Goal: Transaction & Acquisition: Purchase product/service

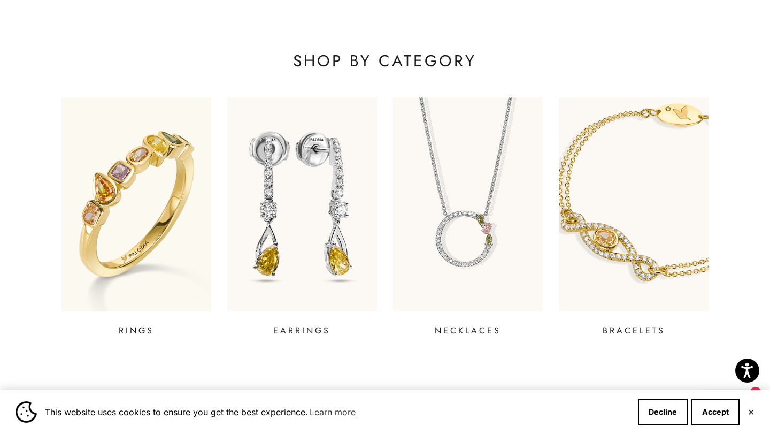
scroll to position [358, 0]
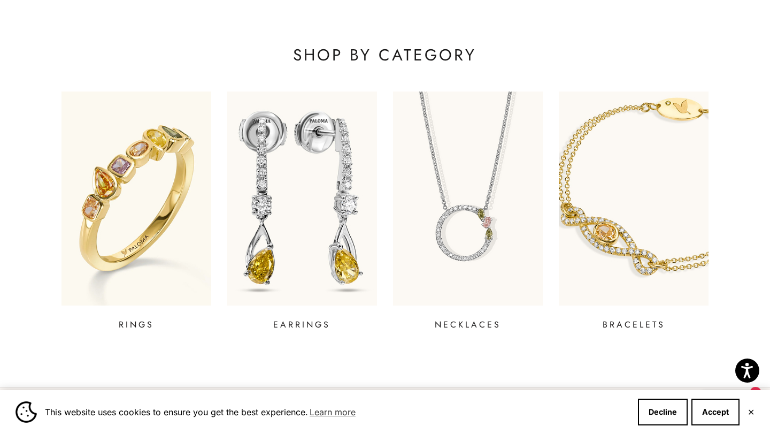
click at [326, 266] on img at bounding box center [302, 198] width 180 height 257
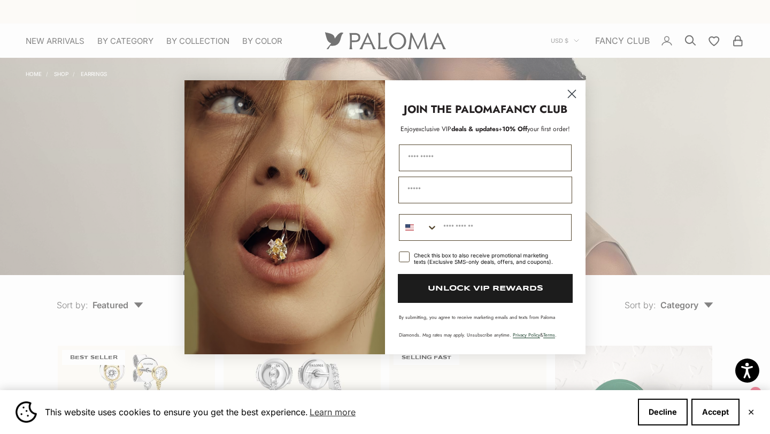
click at [39, 76] on div "Close dialog JOIN THE PALOMA FANCY CLUB Enjoy exclusive VIP deals & updates + 1…" at bounding box center [385, 217] width 770 height 434
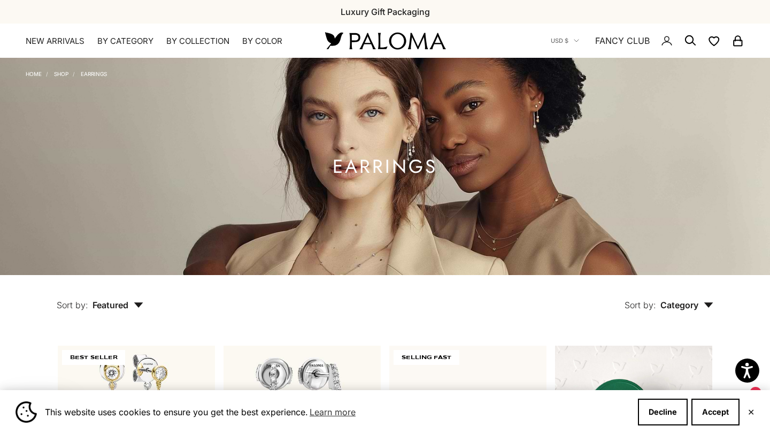
click at [62, 74] on link "Shop" at bounding box center [61, 74] width 14 height 6
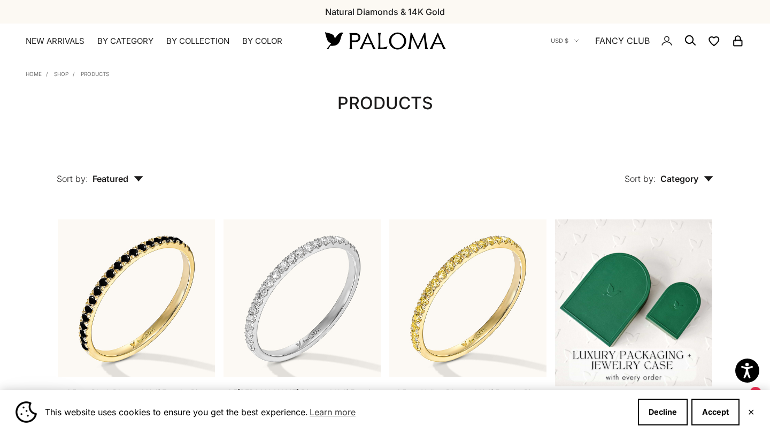
click at [690, 40] on icon "Secondary navigation" at bounding box center [690, 40] width 13 height 13
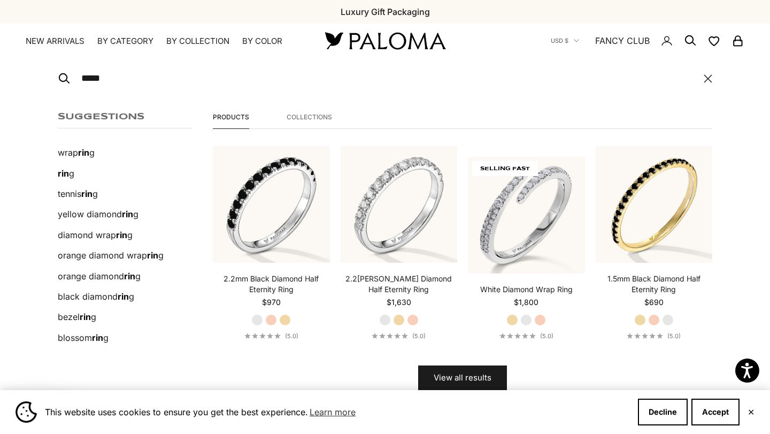
type input "*****"
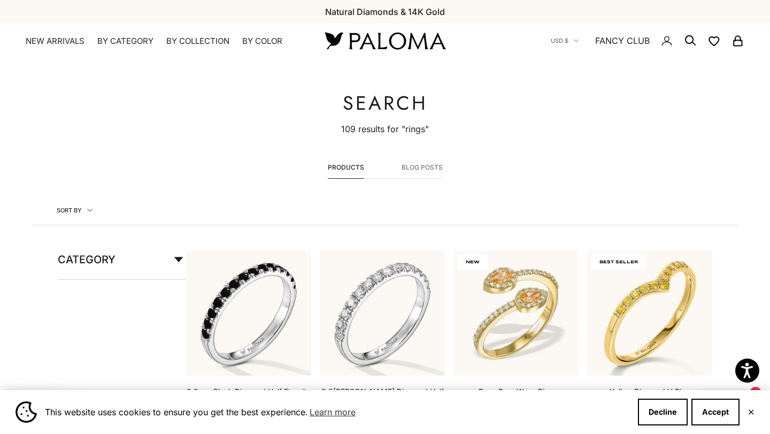
click at [175, 264] on span "Category" at bounding box center [121, 264] width 126 height 29
click at [87, 304] on label "Ring (63)" at bounding box center [76, 304] width 37 height 14
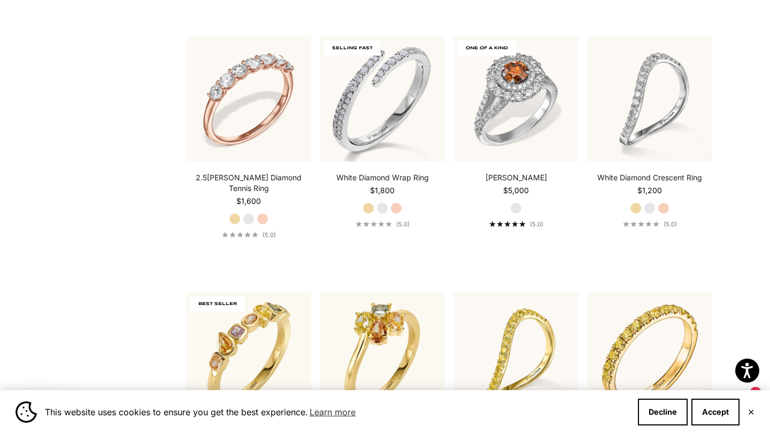
scroll to position [266, 0]
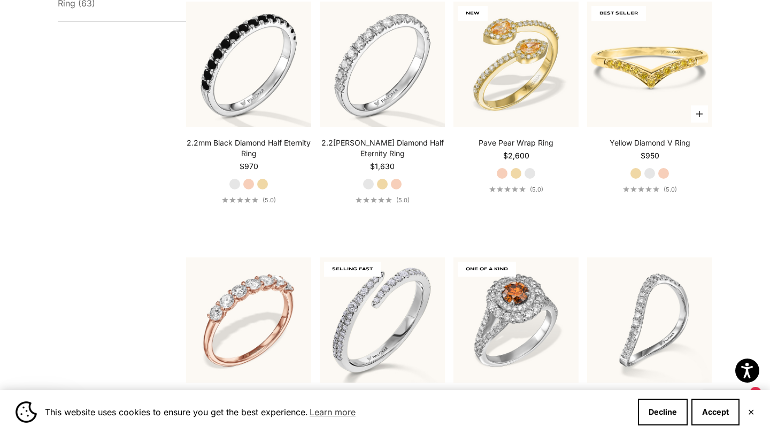
click at [659, 108] on img at bounding box center [649, 64] width 125 height 125
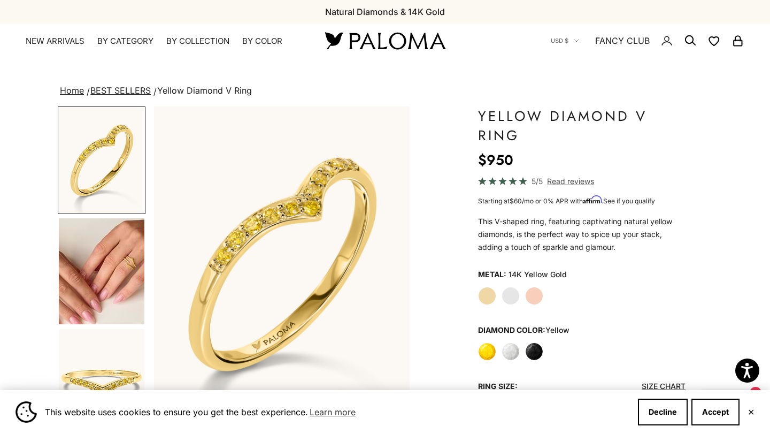
click at [513, 278] on variant-option-value "14K Yellow Gold" at bounding box center [537, 274] width 58 height 16
click at [506, 349] on label "White" at bounding box center [510, 351] width 18 height 18
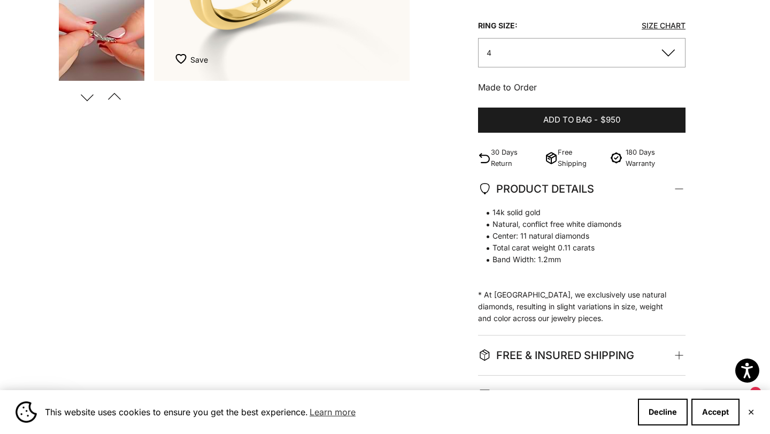
scroll to position [346, 0]
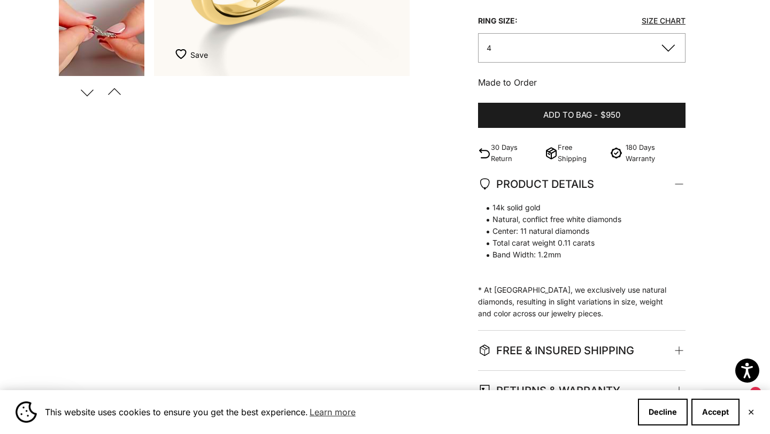
click at [606, 48] on button "4" at bounding box center [581, 47] width 207 height 29
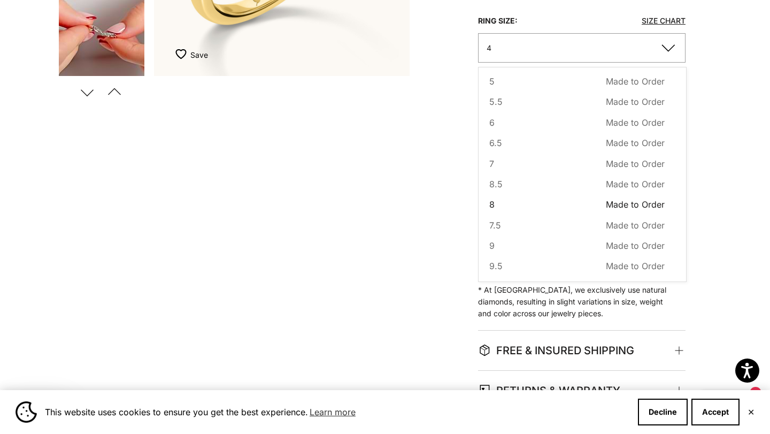
scroll to position [46, 0]
click at [499, 202] on button "8 Made to Order Sold out" at bounding box center [576, 203] width 175 height 14
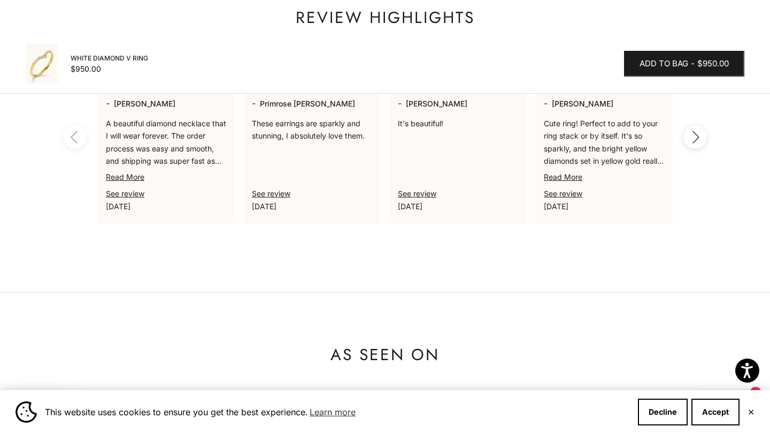
scroll to position [819, 0]
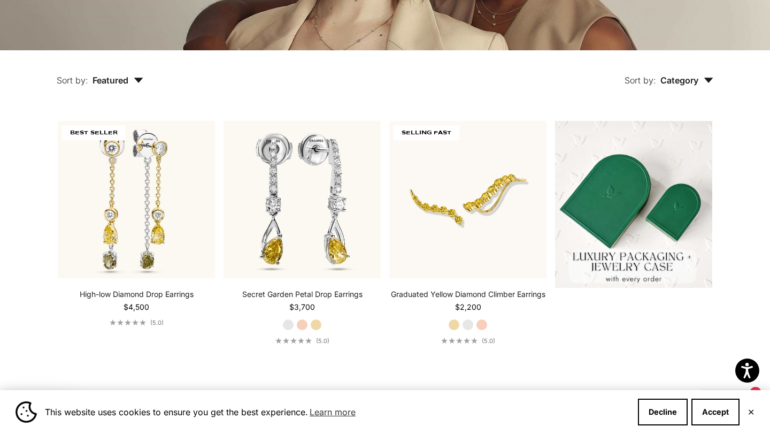
scroll to position [245, 0]
